Goal: Task Accomplishment & Management: Complete application form

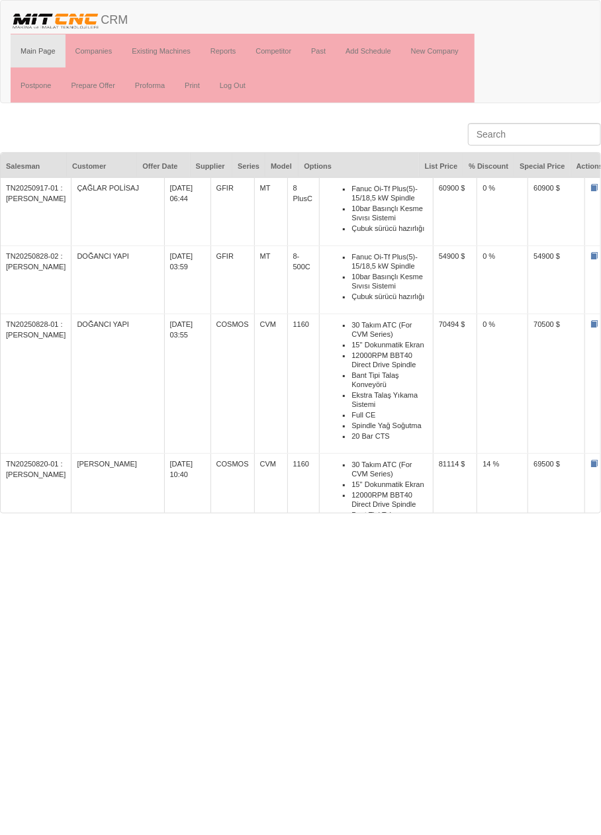
click at [402, 208] on li "10bar Basınçlı Kesme Sıvısı Sistemi" at bounding box center [389, 213] width 76 height 20
click at [358, 204] on li "10bar Basınçlı Kesme Sıvısı Sistemi" at bounding box center [389, 213] width 76 height 20
click at [590, 187] on span at bounding box center [593, 187] width 7 height 7
click at [590, 188] on span at bounding box center [593, 187] width 7 height 7
click at [36, 188] on td "TN20250917-01 : [PERSON_NAME]" at bounding box center [36, 211] width 71 height 69
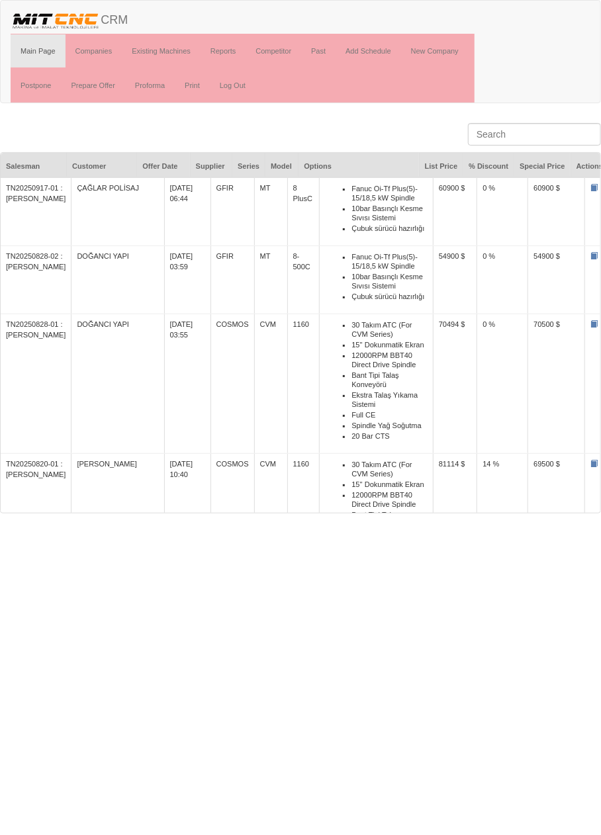
click at [108, 184] on td "ÇAĞLAR POLİSAJ" at bounding box center [117, 211] width 93 height 69
click at [164, 192] on td "[DATE] 06:44" at bounding box center [187, 211] width 46 height 69
click at [210, 188] on td "GFIR" at bounding box center [232, 211] width 44 height 69
click at [254, 189] on td "MT" at bounding box center [270, 211] width 33 height 69
click at [351, 206] on li "10bar Basınçlı Kesme Sıvısı Sistemi" at bounding box center [389, 213] width 76 height 20
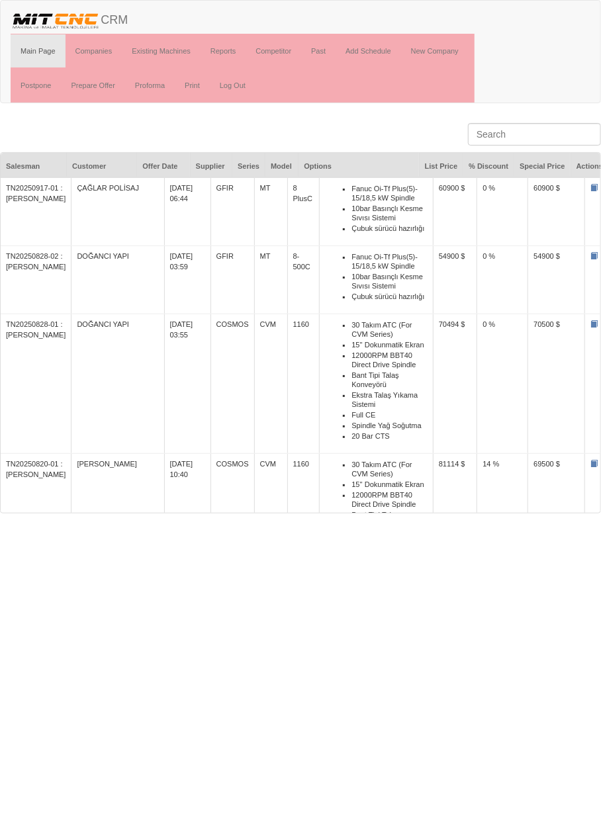
scroll to position [2, 0]
click at [600, 187] on span at bounding box center [612, 185] width 7 height 7
click at [528, 185] on td "60900 $" at bounding box center [556, 209] width 57 height 69
click at [534, 200] on td "60900 $" at bounding box center [556, 209] width 57 height 69
click at [477, 200] on td "0 %" at bounding box center [502, 209] width 51 height 69
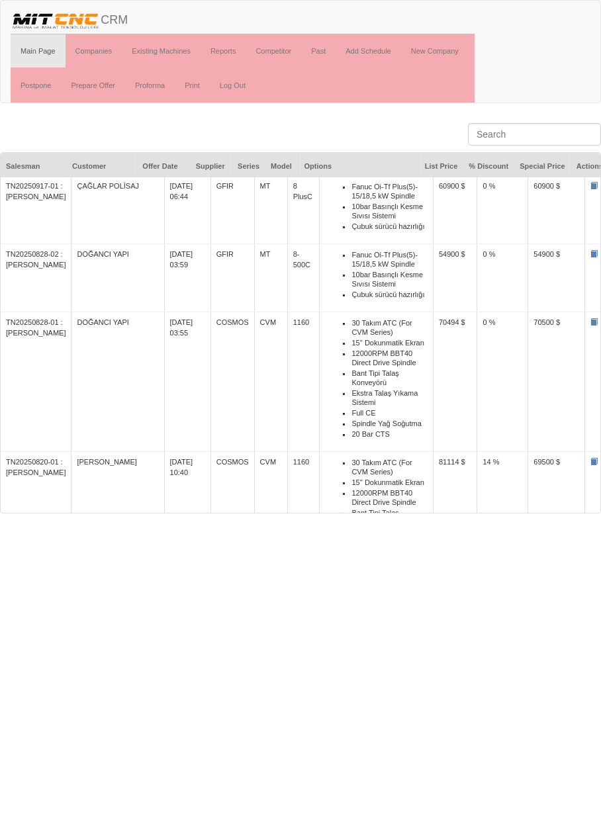
click at [433, 215] on td "60900 $" at bounding box center [455, 209] width 44 height 69
click at [367, 223] on li "Çubuk sürücü hazırlığı" at bounding box center [389, 226] width 76 height 11
click at [320, 244] on td "Fanuc Oi-Tf Plus(5)- 15/18,5 kW Spindle 10bar Basınçlı Kesme Sıvısı Sistemi Çub…" at bounding box center [377, 278] width 114 height 68
click at [254, 241] on td "MT" at bounding box center [270, 209] width 33 height 69
click at [164, 259] on td "[DATE] 03:59" at bounding box center [187, 278] width 46 height 68
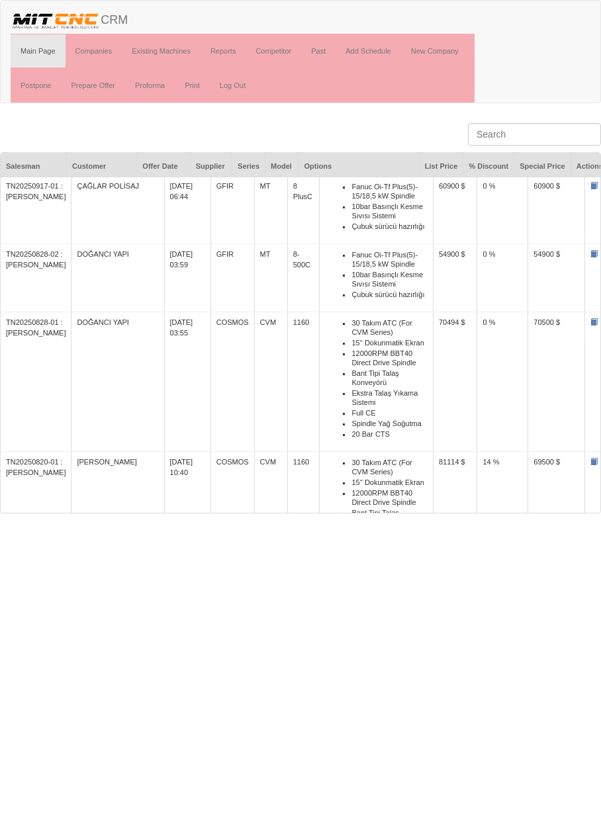
click at [88, 254] on td "DOĞANCI YAPI" at bounding box center [117, 278] width 93 height 68
click at [42, 226] on td "TN20250917-01 : [PERSON_NAME]" at bounding box center [36, 209] width 71 height 69
click at [32, 212] on td "TN20250917-01 : [PERSON_NAME]" at bounding box center [36, 209] width 71 height 69
click at [29, 206] on td "TN20250917-01 : [PERSON_NAME]" at bounding box center [36, 209] width 71 height 69
click at [31, 200] on td "TN20250917-01 : [PERSON_NAME]" at bounding box center [36, 209] width 71 height 69
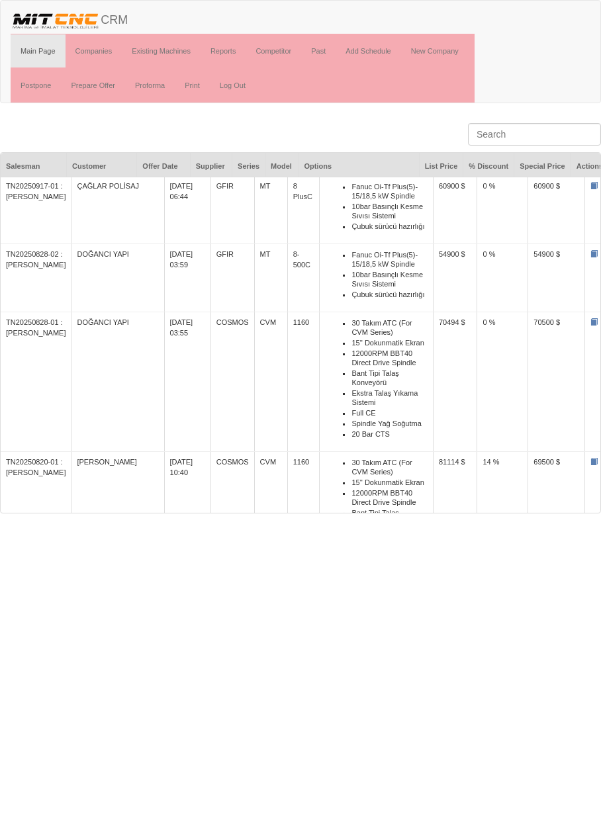
click at [32, 198] on td "TN20250917-01 : [PERSON_NAME]" at bounding box center [36, 209] width 71 height 69
click at [29, 192] on td "TN20250917-01 : [PERSON_NAME]" at bounding box center [36, 209] width 71 height 69
click at [108, 85] on link "Prepare Offer" at bounding box center [93, 85] width 64 height 33
click at [99, 198] on td "ÇAĞLAR POLİSAJ" at bounding box center [117, 211] width 93 height 69
click at [26, 187] on td "TN20250917-01 : [PERSON_NAME]" at bounding box center [36, 211] width 71 height 69
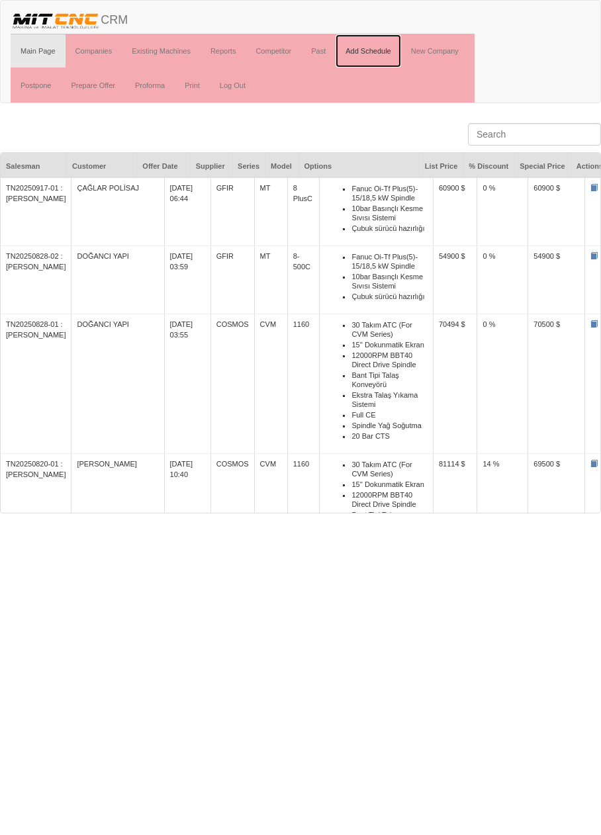
click at [378, 50] on link "Add Schedule" at bounding box center [367, 50] width 65 height 33
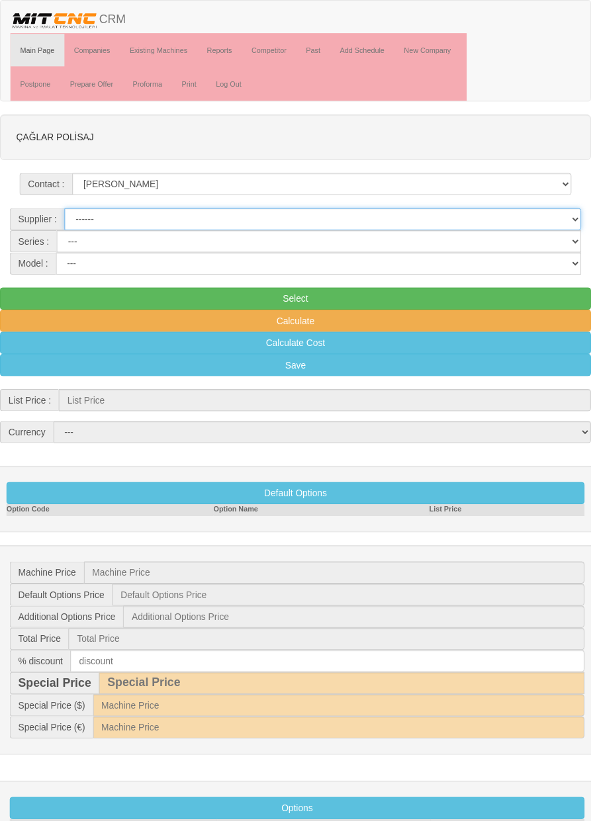
click at [376, 224] on select "------ PEAKART COSMOS GFIR DUOBEI BQ DK" at bounding box center [327, 223] width 525 height 22
select select "5"
click at [351, 241] on select "MT G TX TF GANTRY AUTOMATION TS MD MYT" at bounding box center [324, 245] width 533 height 22
select select "23"
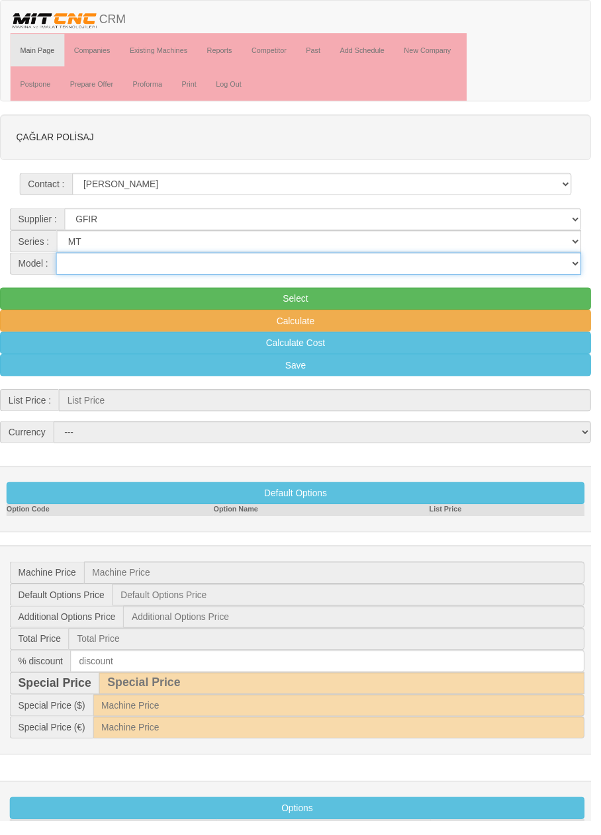
click at [338, 261] on select "10-1300 10-1300C 10-500 10-500C 10-800 10-800C 4530 6-200 8 Plus 8 PlusC 8-300 …" at bounding box center [324, 268] width 534 height 22
select select "315"
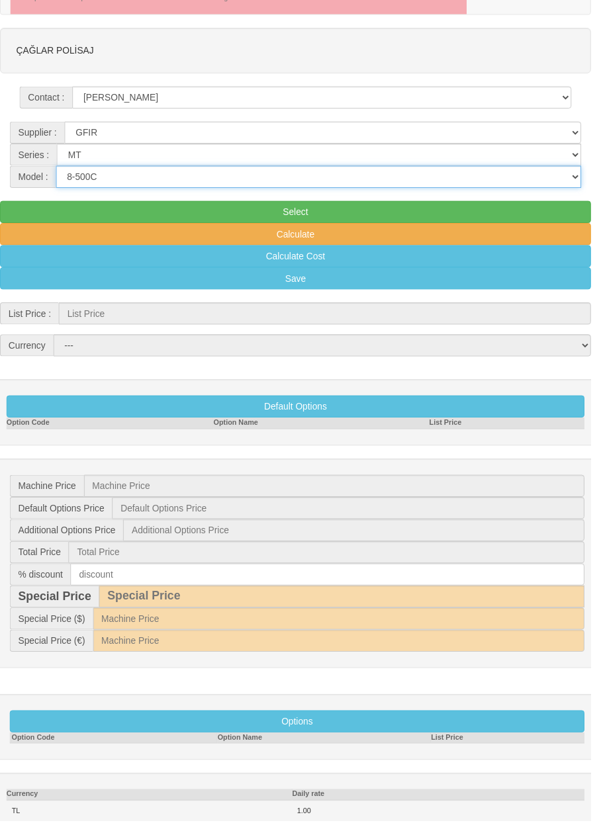
scroll to position [87, 0]
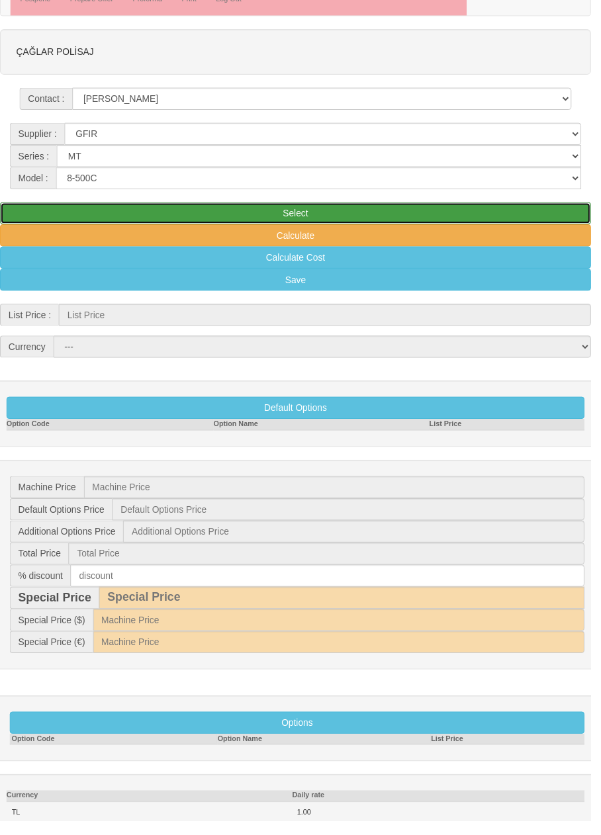
click at [368, 212] on button "Select" at bounding box center [300, 217] width 601 height 22
type input "53.000"
select select "2"
type input "53.000 $"
type input "0 $"
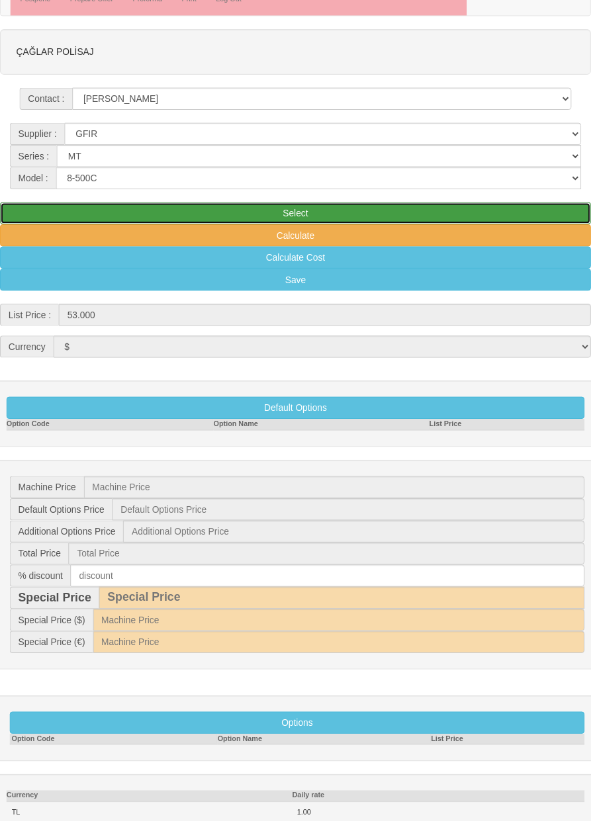
type input "0 $"
type input "53.000 $"
type input "1.281 $"
type input "62.544 €"
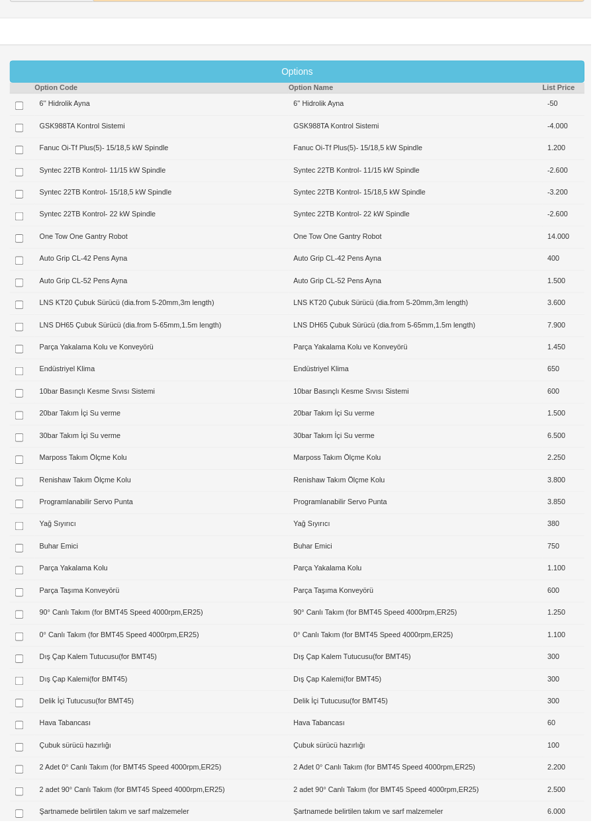
scroll to position [754, 0]
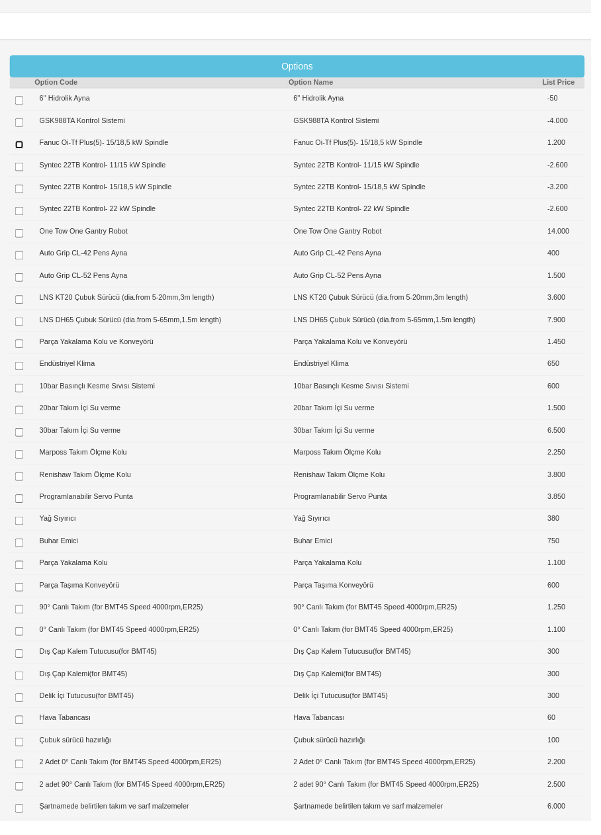
click at [19, 149] on input "checkbox" at bounding box center [19, 147] width 9 height 9
checkbox input "true"
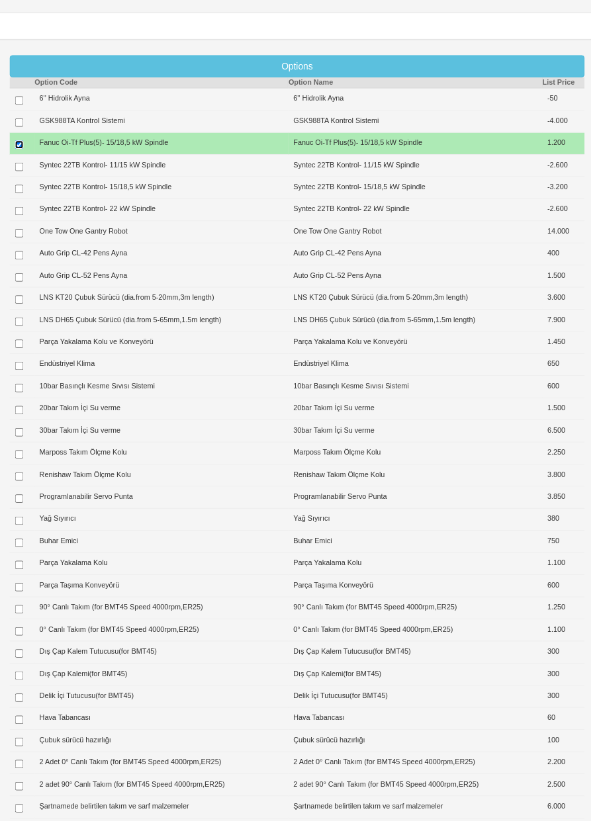
type input "1.200 $"
type input "54.200 $"
type input "1.310 $"
type input "63.960 €"
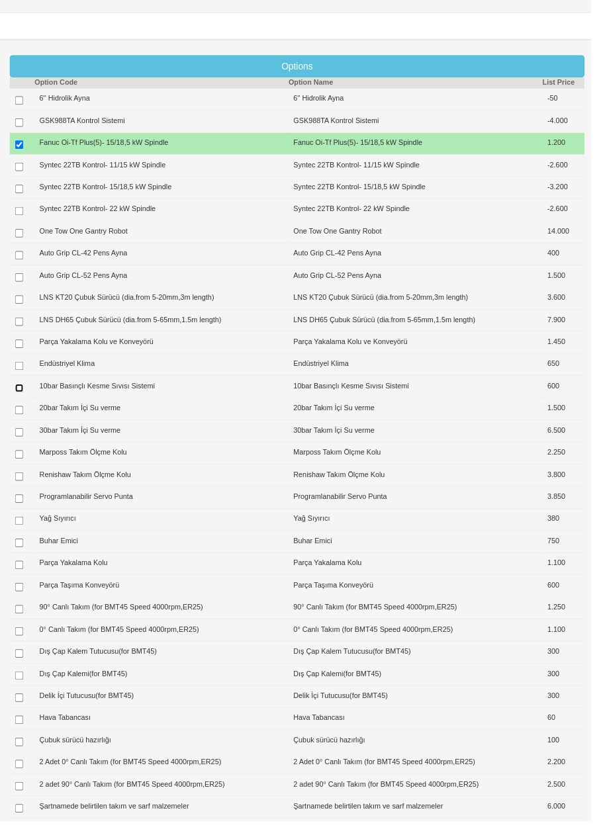
click at [20, 399] on input "checkbox" at bounding box center [19, 394] width 9 height 9
checkbox input "true"
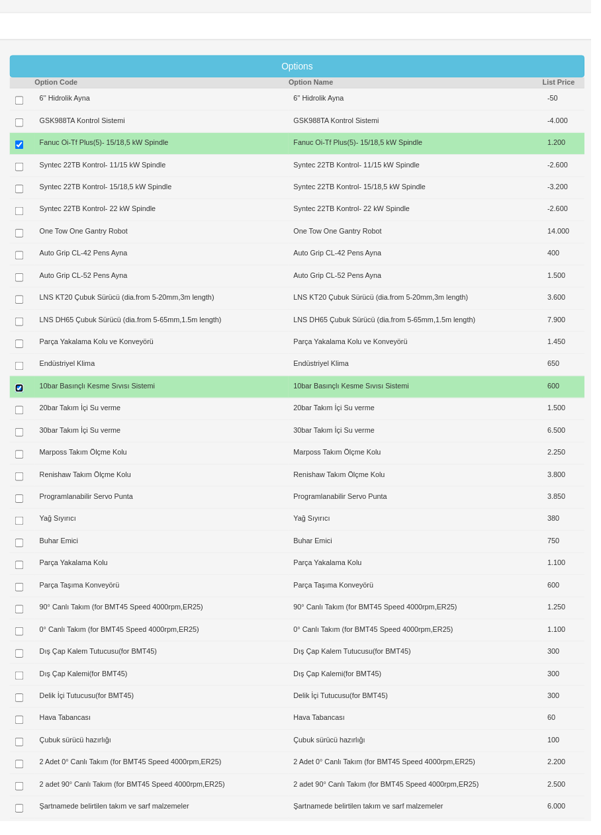
type input "1.800 $"
type input "54.800 $"
type input "1.325 $"
type input "64.669 €"
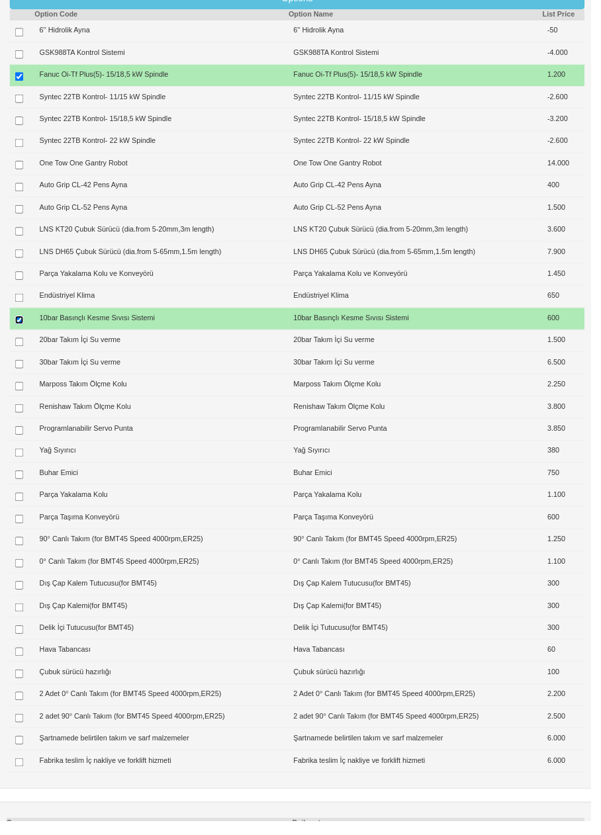
scroll to position [823, 0]
click at [18, 690] on input "checkbox" at bounding box center [19, 685] width 9 height 9
checkbox input "true"
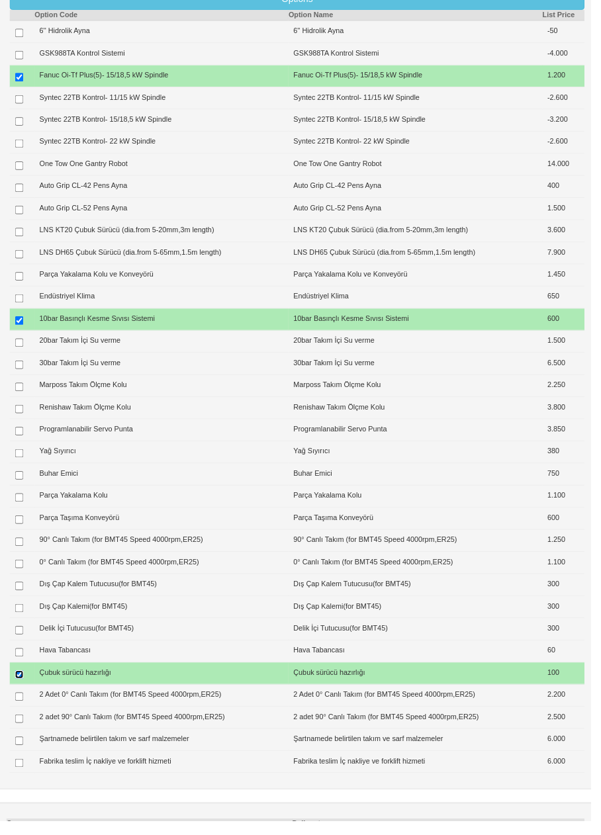
type input "1.900 $"
type input "54.900 $"
type input "1.327 $"
type input "64.787 €"
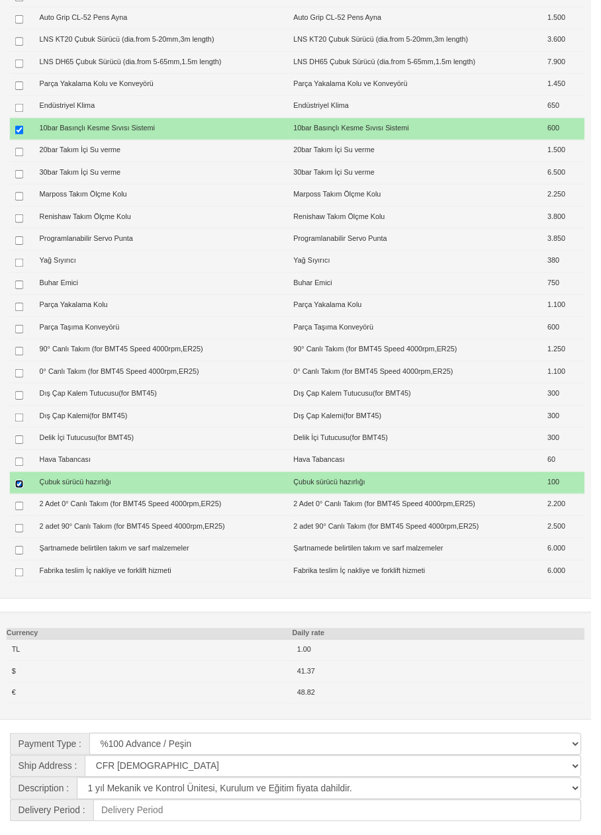
scroll to position [1054, 0]
click at [575, 790] on select "CFR İZMİT CIF/İZMİT (Gümrük Vergisi , Nakliye ve KDV Dahil Değildir.) CIF/İSTAN…" at bounding box center [338, 778] width 505 height 22
click at [578, 790] on select "CFR İZMİT CIF/İZMİT (Gümrük Vergisi , Nakliye ve KDV Dahil Değildir.) CIF/İSTAN…" at bounding box center [338, 778] width 505 height 22
select select "3"
click at [484, 834] on input at bounding box center [343, 823] width 496 height 22
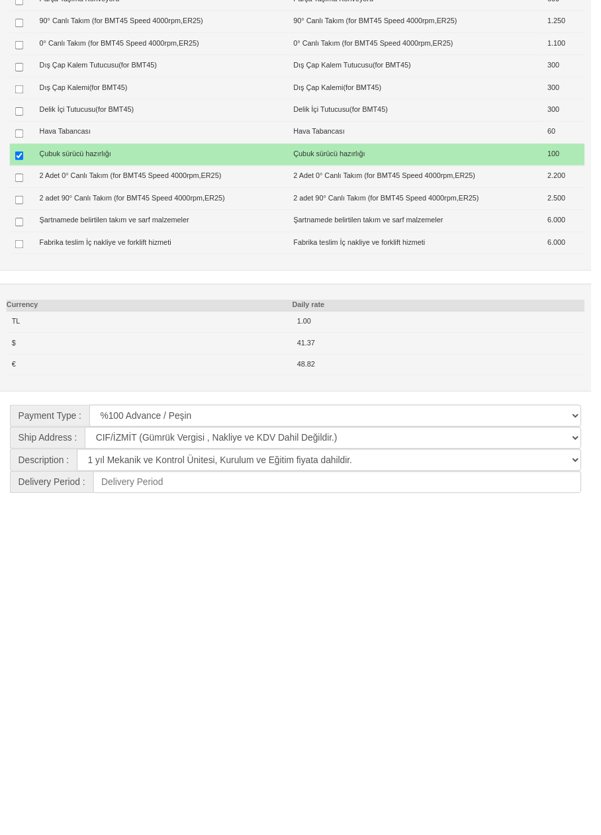
click at [527, 693] on td "41.37" at bounding box center [445, 682] width 298 height 22
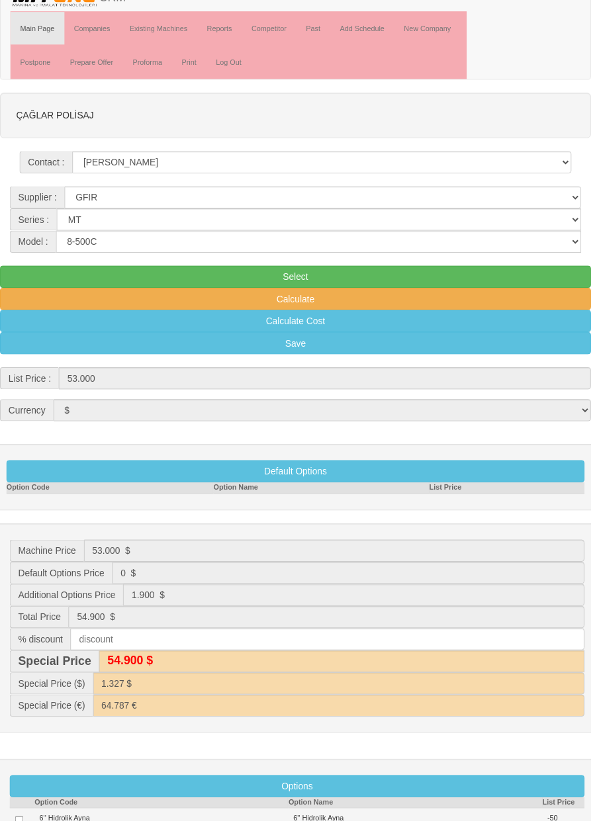
scroll to position [0, 0]
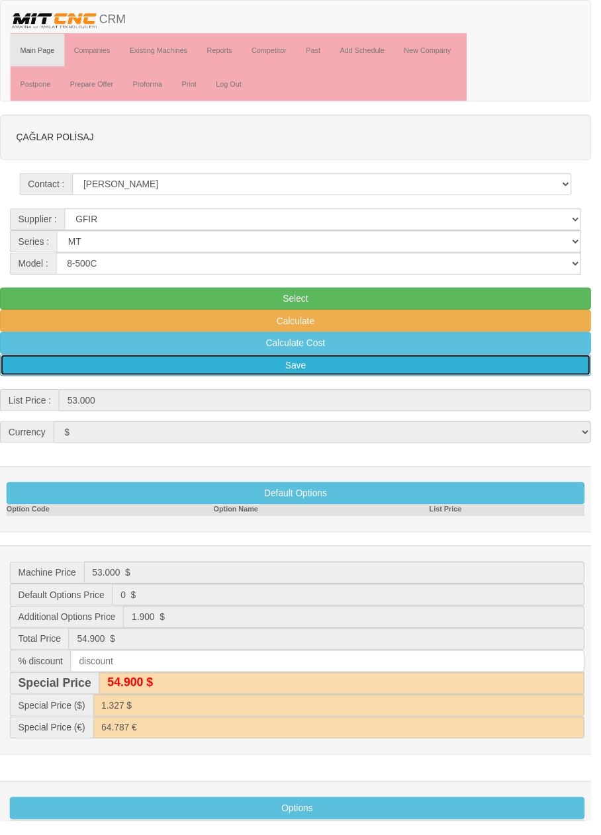
click at [324, 370] on button "Save" at bounding box center [300, 371] width 601 height 22
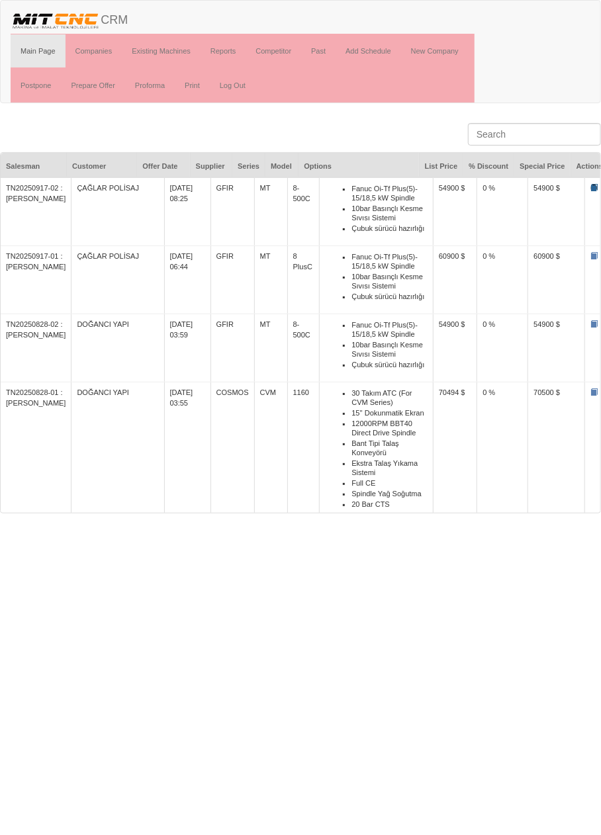
click at [590, 184] on span at bounding box center [593, 187] width 7 height 7
